Goal: Use online tool/utility: Utilize a website feature to perform a specific function

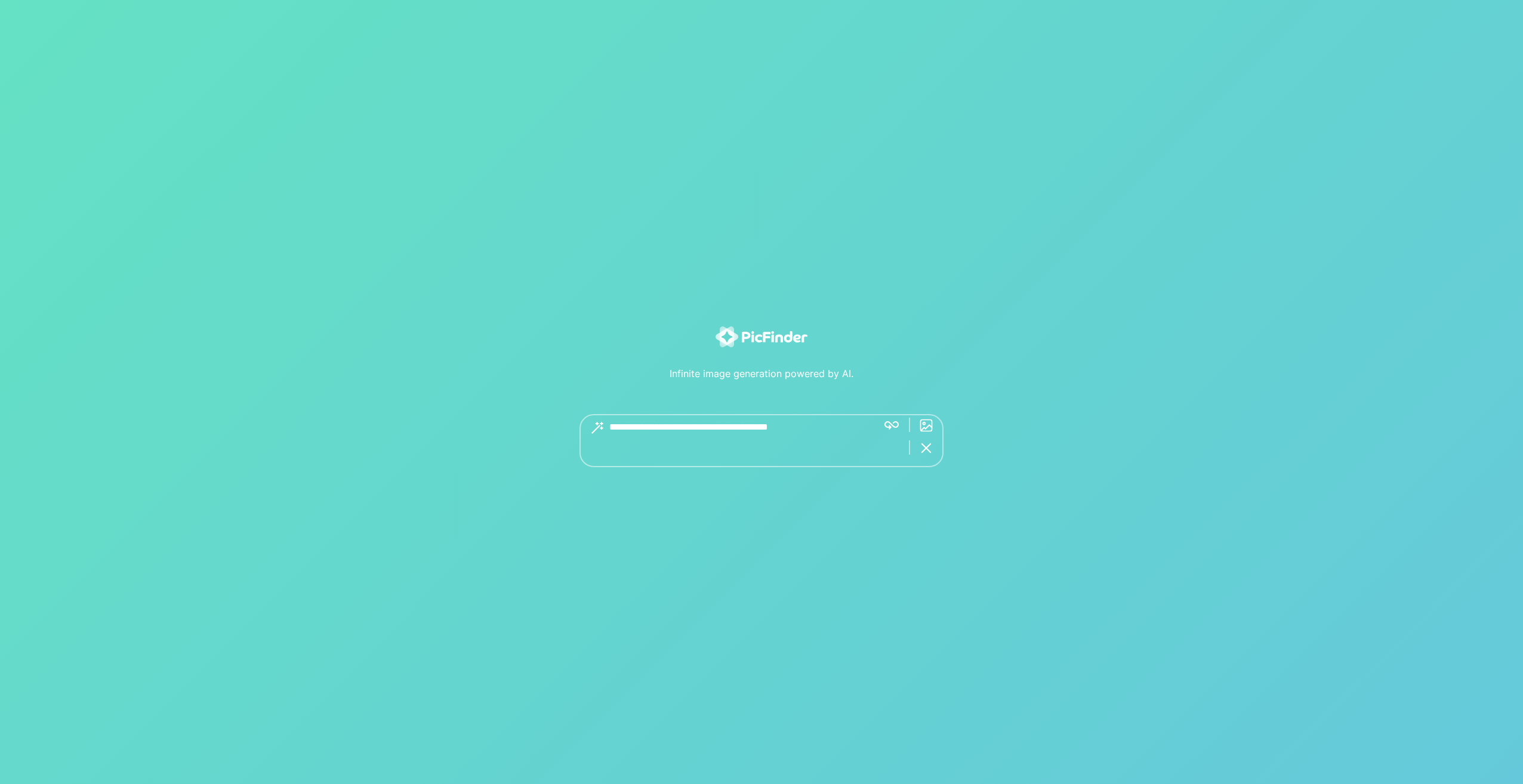
click at [895, 421] on div "Get great images with 5+ word descriptions.." at bounding box center [762, 441] width 364 height 53
click at [928, 437] on div "Get great images with 5+ word descriptions.." at bounding box center [762, 428] width 364 height 29
click at [931, 428] on img at bounding box center [926, 428] width 14 height 14
click at [928, 430] on img at bounding box center [926, 428] width 14 height 14
click at [927, 426] on img at bounding box center [926, 428] width 14 height 14
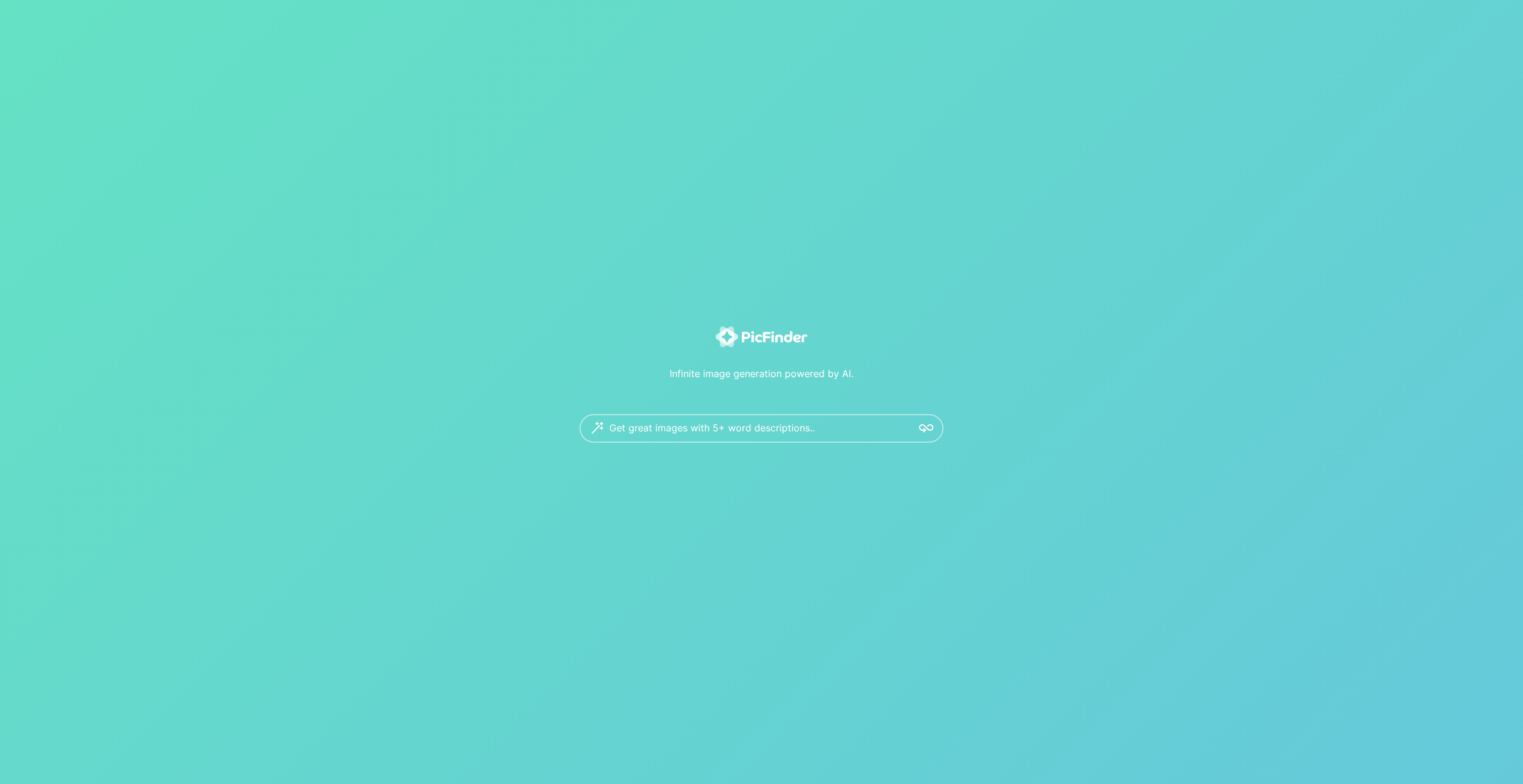
click at [880, 422] on div "Get great images with 5+ word descriptions.." at bounding box center [762, 428] width 364 height 29
